Goal: Transaction & Acquisition: Purchase product/service

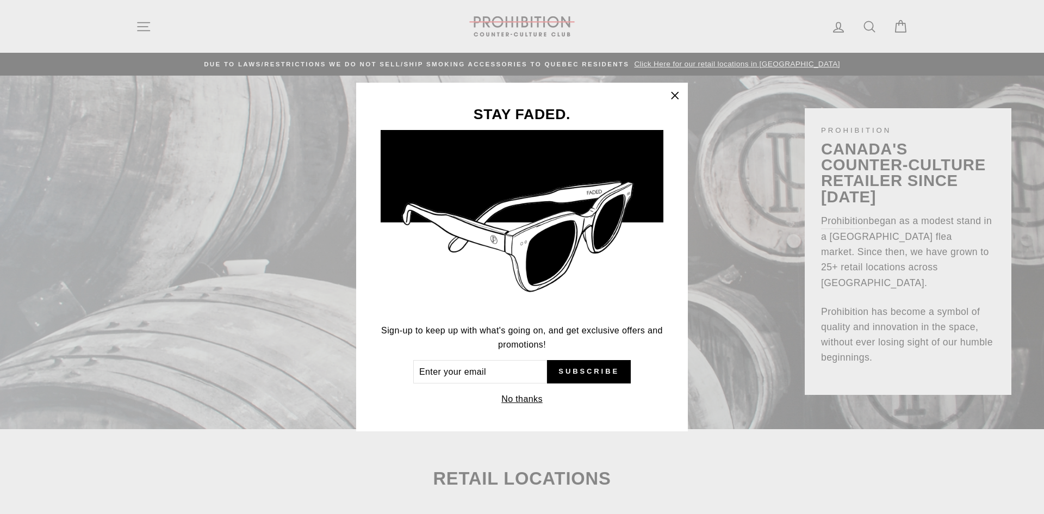
click at [675, 96] on icon "button" at bounding box center [675, 95] width 7 height 7
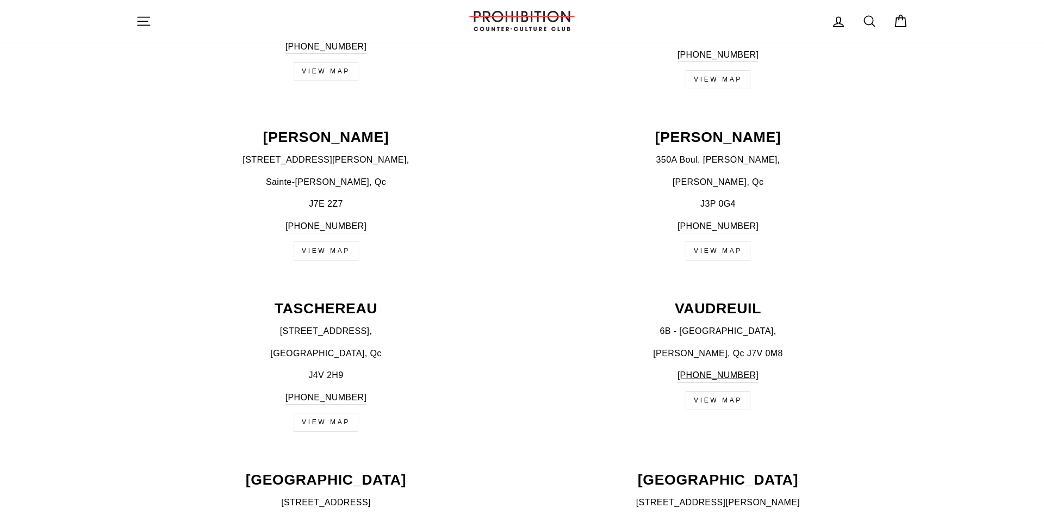
scroll to position [1113, 0]
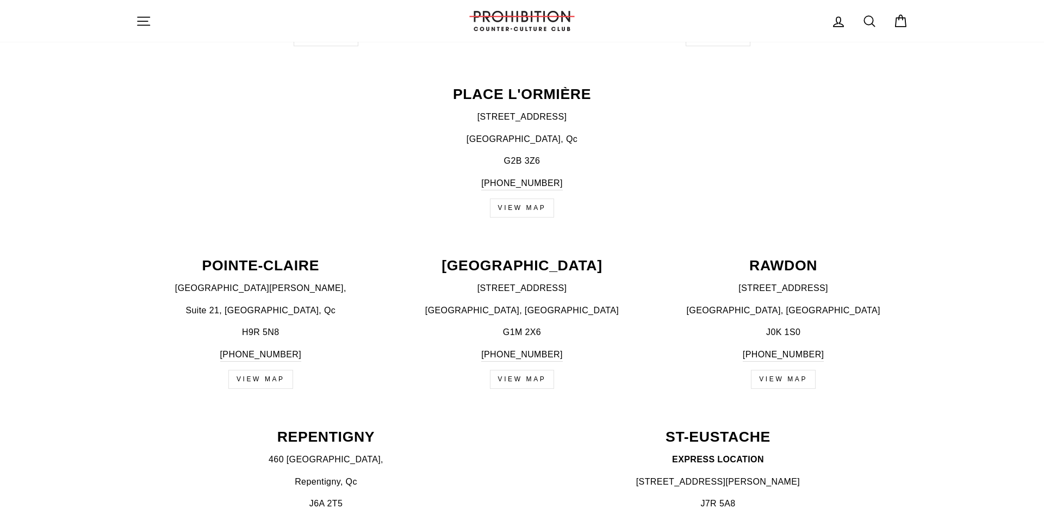
click at [133, 23] on button "Site navigation" at bounding box center [143, 20] width 28 height 23
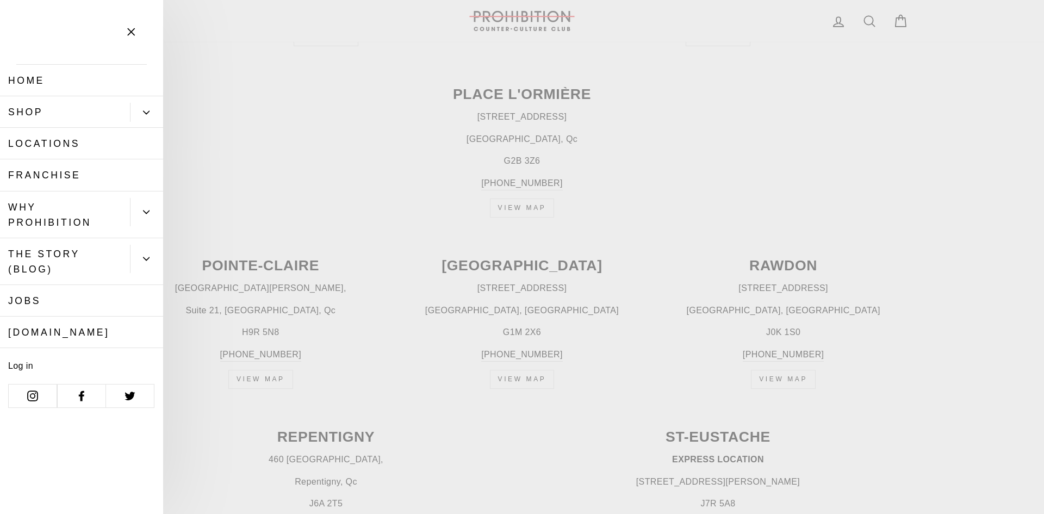
click at [33, 114] on link "Shop" at bounding box center [65, 112] width 130 height 32
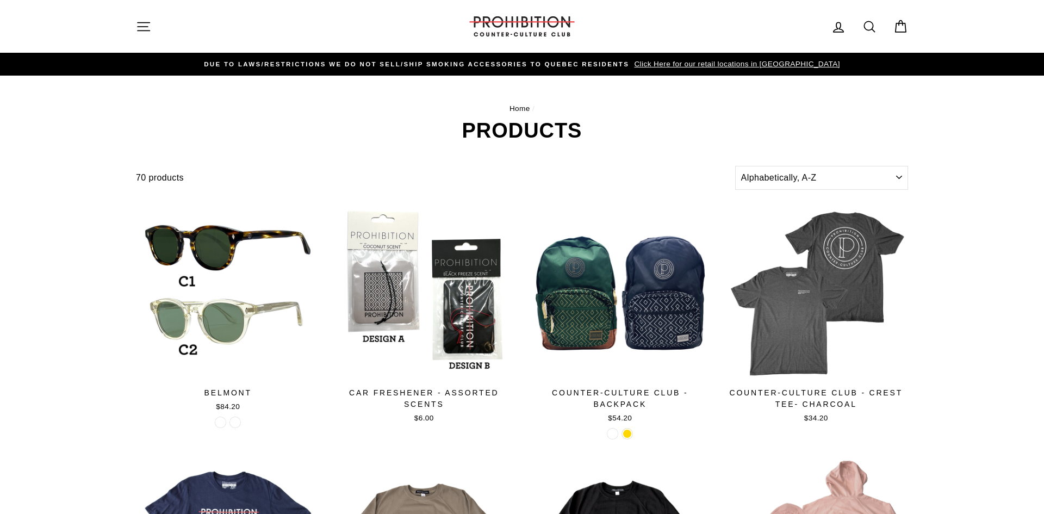
click at [144, 29] on icon "button" at bounding box center [143, 26] width 15 height 15
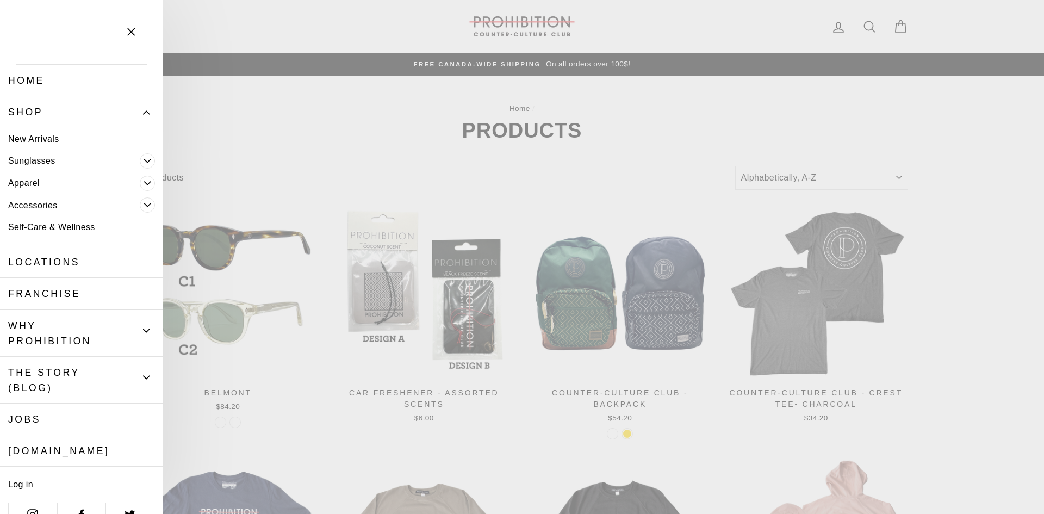
click at [37, 207] on link "Accessories" at bounding box center [70, 205] width 140 height 22
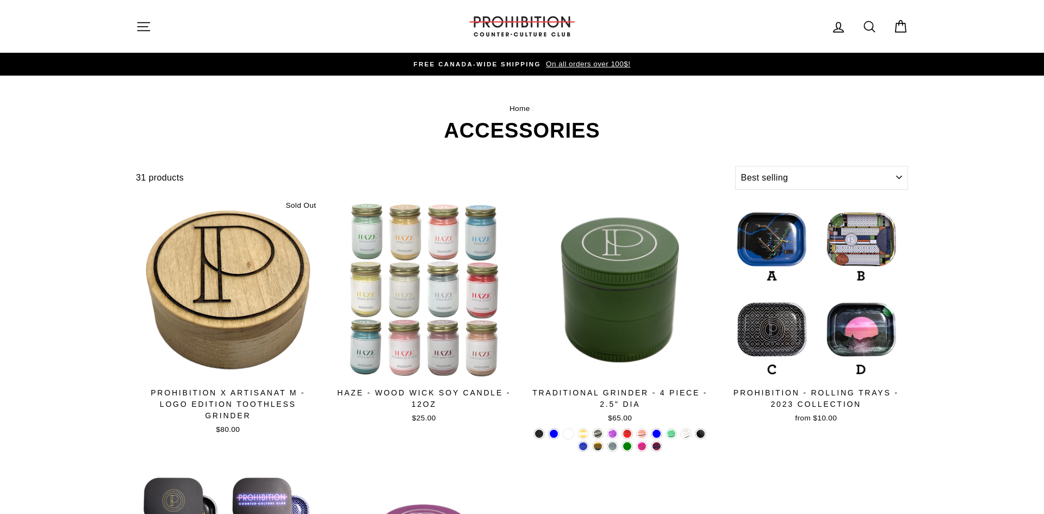
select select "best-selling"
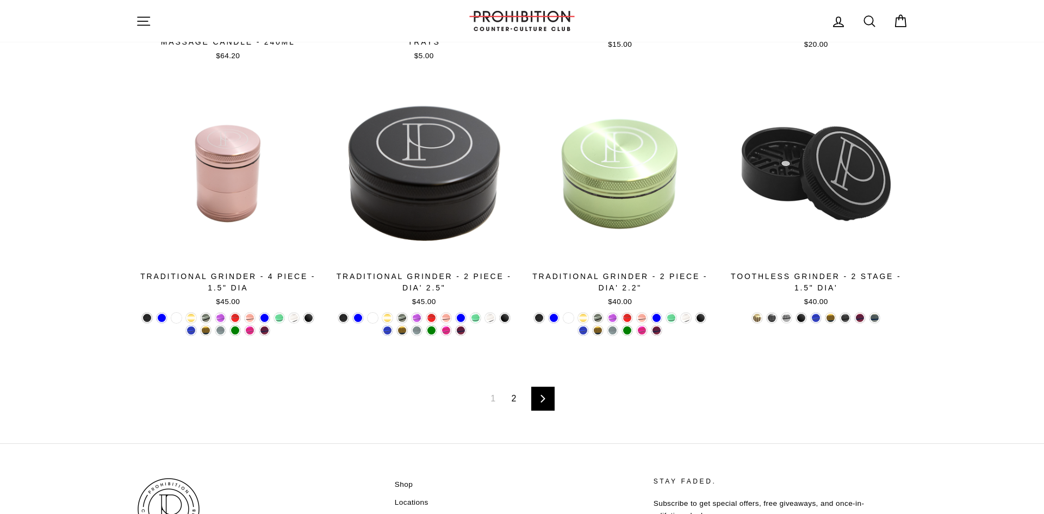
scroll to position [1812, 0]
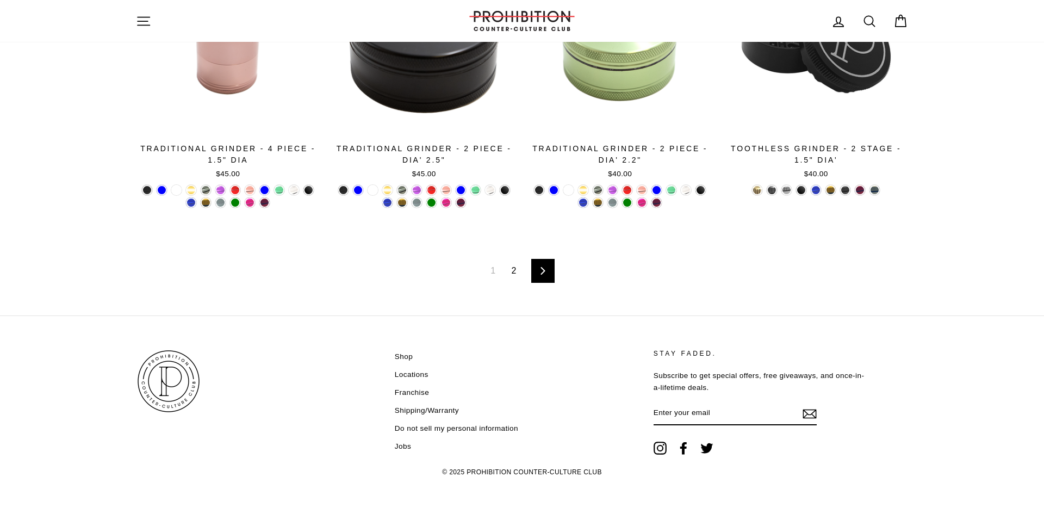
click at [509, 272] on link "2" at bounding box center [514, 270] width 18 height 17
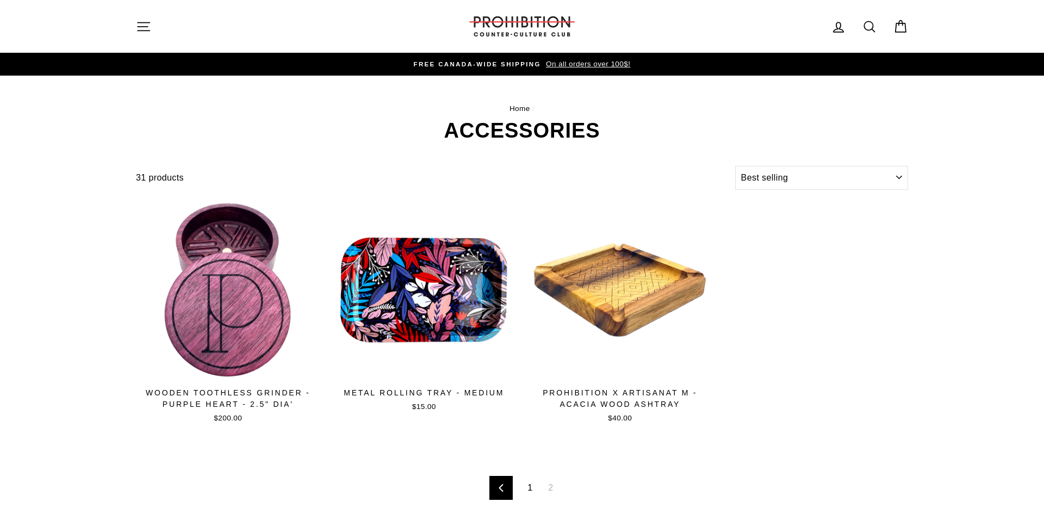
select select "best-selling"
